Goal: Information Seeking & Learning: Check status

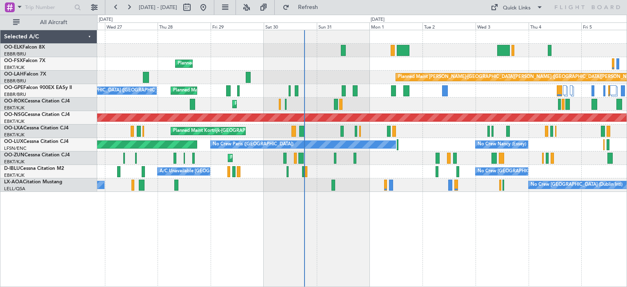
click at [389, 98] on div "Planned Maint Kortrijk-[GEOGRAPHIC_DATA] Planned Maint [GEOGRAPHIC_DATA]-[GEOGR…" at bounding box center [361, 111] width 529 height 162
click at [253, 8] on button at bounding box center [246, 7] width 13 height 13
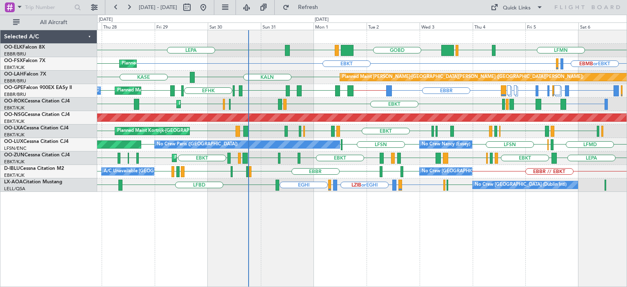
click at [373, 155] on div "LFMN LEPA GOBD LIRA [GEOGRAPHIC_DATA] [GEOGRAPHIC_DATA] LIML Planned Maint [GEO…" at bounding box center [361, 111] width 529 height 162
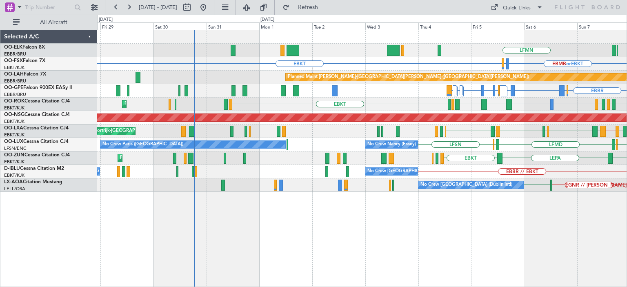
click at [510, 168] on div "EBBR // EBKT No Crew [GEOGRAPHIC_DATA] (Brussels National) A/C Unavailable [GEO…" at bounding box center [361, 171] width 529 height 13
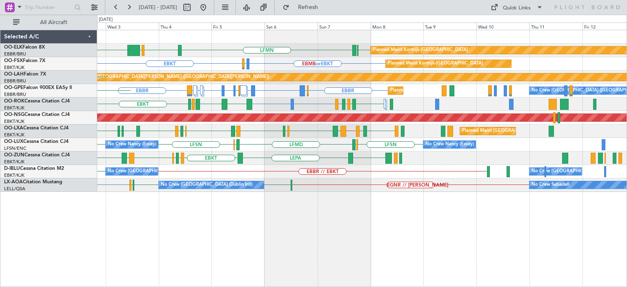
click at [261, 175] on div "Planned Maint Kortrijk-[GEOGRAPHIC_DATA] EBKT [GEOGRAPHIC_DATA] LFMN GOBD [GEOG…" at bounding box center [361, 111] width 529 height 162
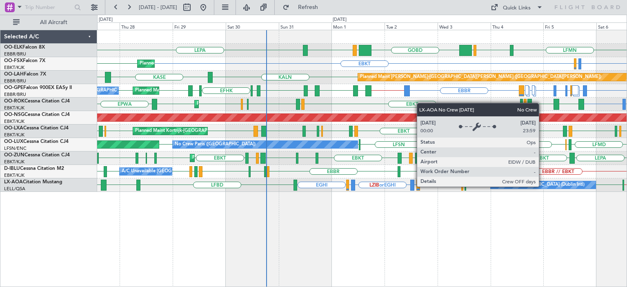
click at [542, 186] on div "No Crew [GEOGRAPHIC_DATA] (Dublin Intl)" at bounding box center [539, 185] width 92 height 12
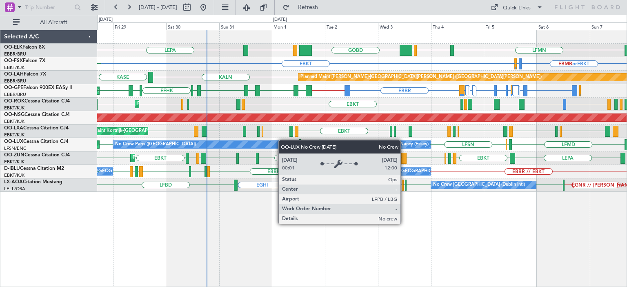
click at [192, 148] on div "LEPA GOBD LIRA [GEOGRAPHIC_DATA] [GEOGRAPHIC_DATA] LIML LFMN Planned Maint [GEO…" at bounding box center [361, 111] width 529 height 162
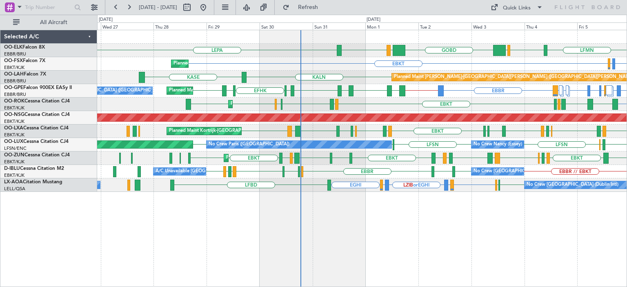
click at [190, 158] on div "LEPA GOBD LIRA [GEOGRAPHIC_DATA] [GEOGRAPHIC_DATA] LIML LFMN [GEOGRAPHIC_DATA] …" at bounding box center [361, 111] width 529 height 162
